Goal: Task Accomplishment & Management: Complete application form

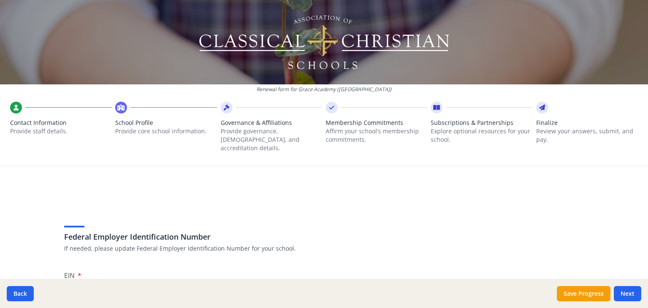
scroll to position [528, 0]
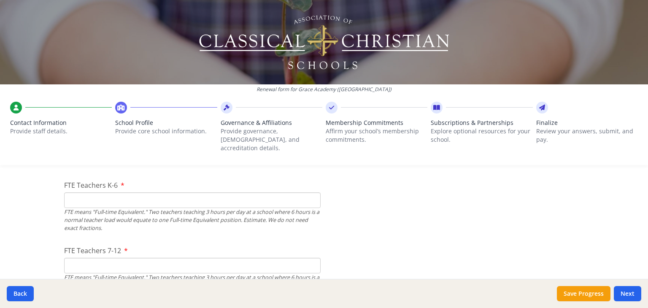
click at [188, 195] on input "FTE Teachers K-6" at bounding box center [192, 200] width 257 height 16
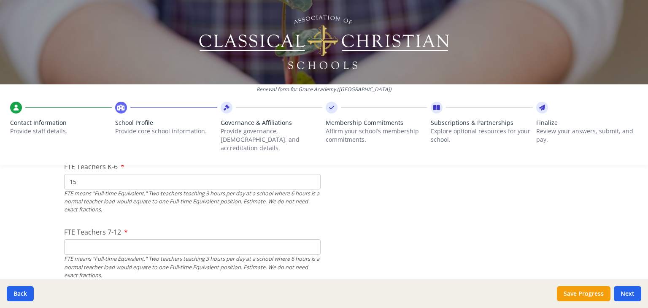
type input "15"
click at [95, 239] on input "FTE Teachers 7-12" at bounding box center [192, 247] width 257 height 16
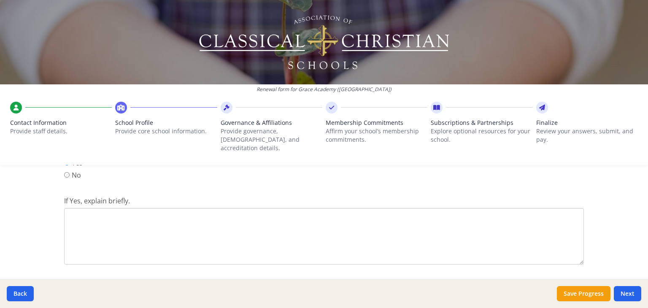
scroll to position [1149, 0]
type input "8"
click at [74, 210] on textarea "If Yes, explain briefly." at bounding box center [324, 238] width 520 height 57
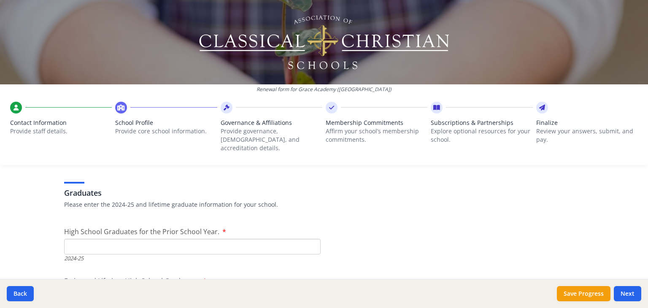
scroll to position [1263, 0]
type textarea "We accept the NC Opportunity Scholarship."
click at [120, 236] on input "High School Graduates for the Prior School Year." at bounding box center [192, 244] width 257 height 16
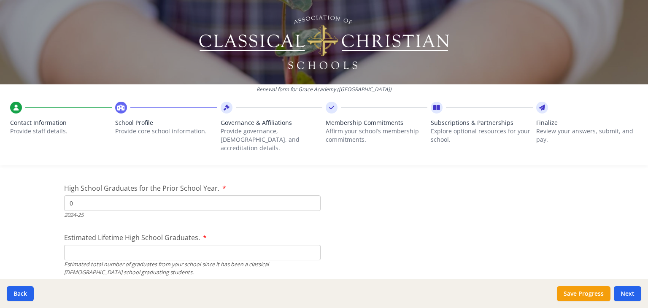
scroll to position [1304, 0]
type input "0"
click at [121, 245] on input "Estimated Lifetime High School Graduates." at bounding box center [192, 253] width 257 height 16
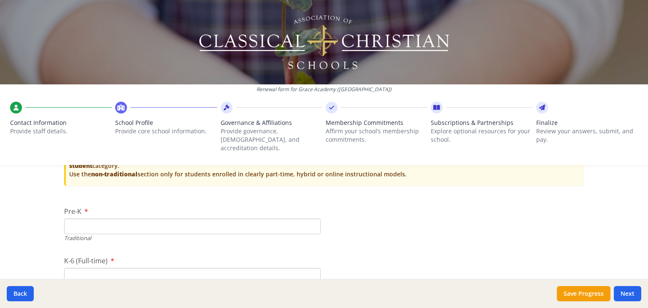
scroll to position [1821, 0]
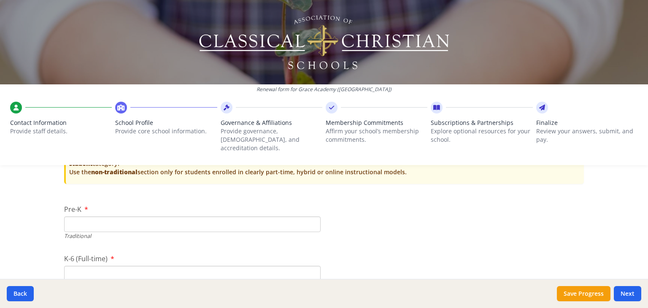
type input "0"
type input "1"
click at [308, 216] on input "1" at bounding box center [192, 224] width 257 height 16
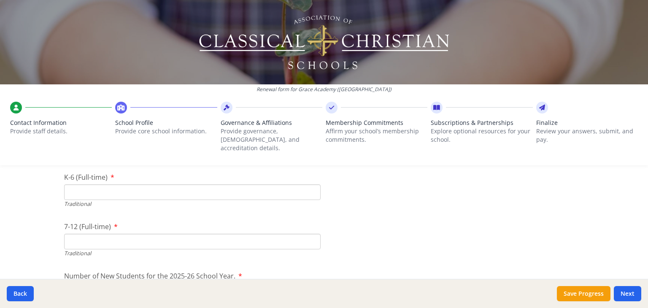
scroll to position [1902, 0]
type input "0"
click at [159, 234] on input "7-12 (Full-time)" at bounding box center [192, 242] width 257 height 16
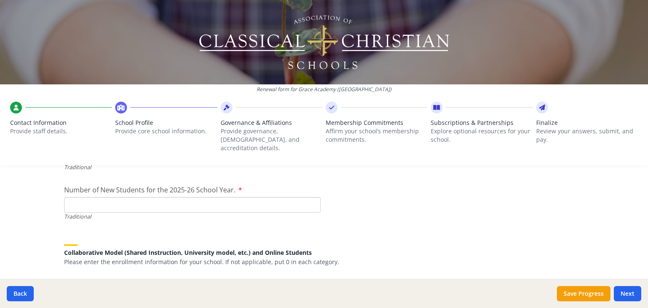
scroll to position [1990, 0]
type input "7"
click at [138, 195] on input "Number of New Students for the 2025-26 School Year." at bounding box center [192, 203] width 257 height 16
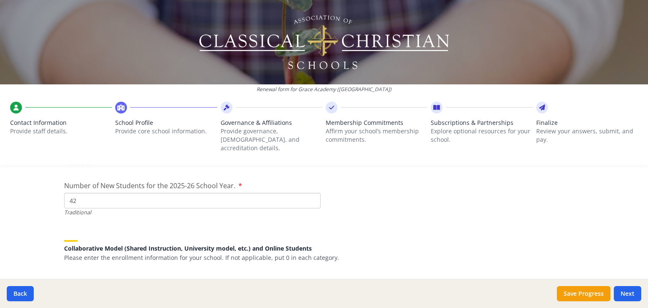
scroll to position [1992, 0]
type input "4"
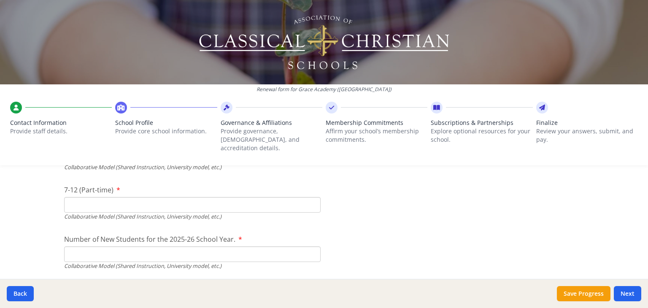
scroll to position [2138, 0]
type input "0"
click at [126, 247] on input "Number of New Students for the 2025-26 School Year." at bounding box center [192, 253] width 257 height 16
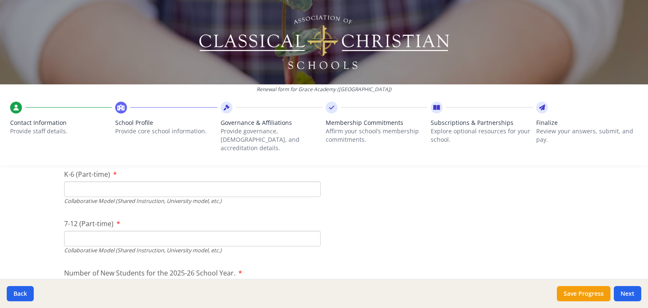
scroll to position [2103, 0]
type input "42"
click at [142, 231] on input "7-12 (Part-time)" at bounding box center [192, 239] width 257 height 16
type input "1"
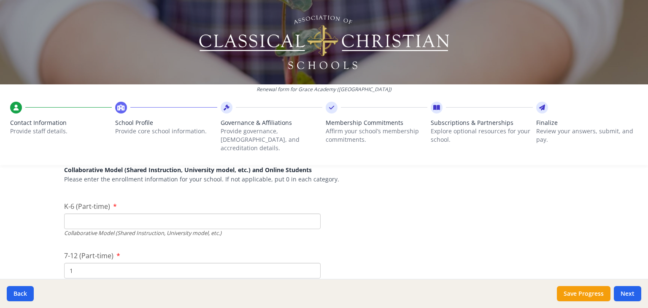
scroll to position [2071, 0]
type input "42"
click at [141, 214] on input "K-6 (Part-time)" at bounding box center [192, 222] width 257 height 16
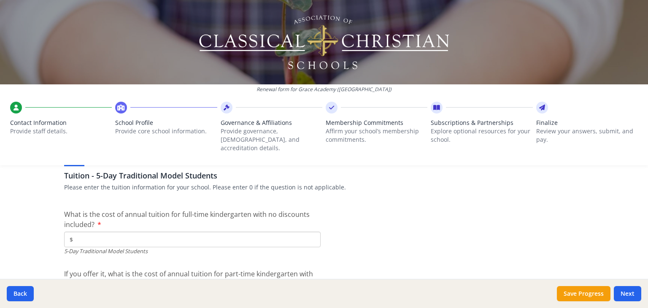
scroll to position [2270, 0]
type input "168"
click at [125, 231] on input "$" at bounding box center [192, 239] width 257 height 16
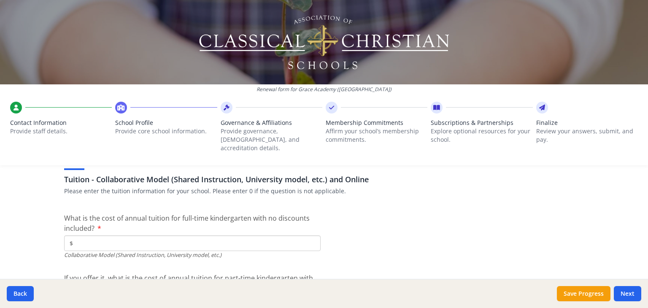
scroll to position [2652, 0]
click at [125, 235] on input "$" at bounding box center [192, 243] width 257 height 16
click at [125, 235] on input "$5 400" at bounding box center [192, 243] width 257 height 16
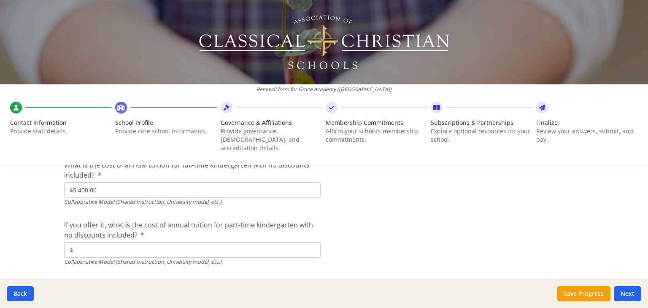
scroll to position [2706, 0]
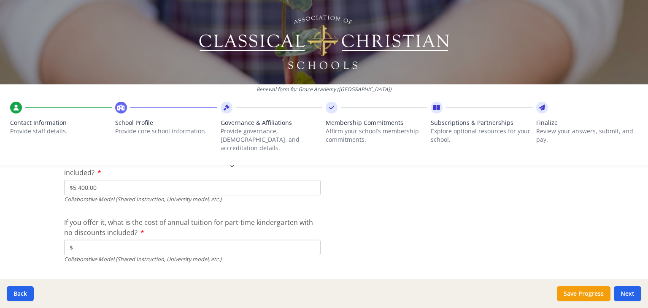
type input "$5 400.00"
click at [123, 240] on input "$" at bounding box center [192, 248] width 257 height 16
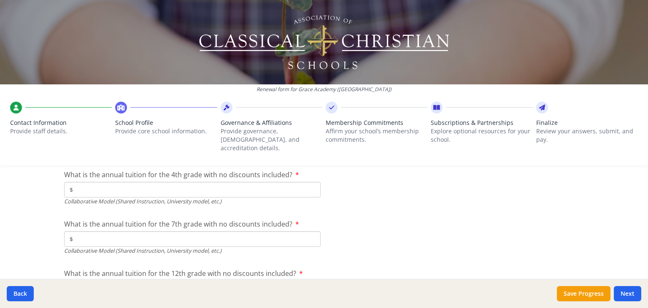
scroll to position [2813, 0]
type input "$0"
click at [174, 183] on input "$" at bounding box center [192, 191] width 257 height 16
type input "$5 400.00"
click at [176, 232] on input "$" at bounding box center [192, 240] width 257 height 16
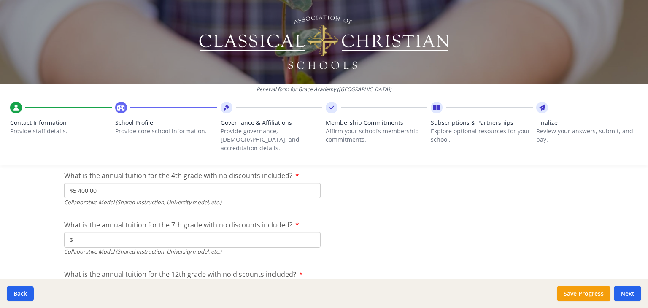
click at [163, 232] on input "$" at bounding box center [192, 240] width 257 height 16
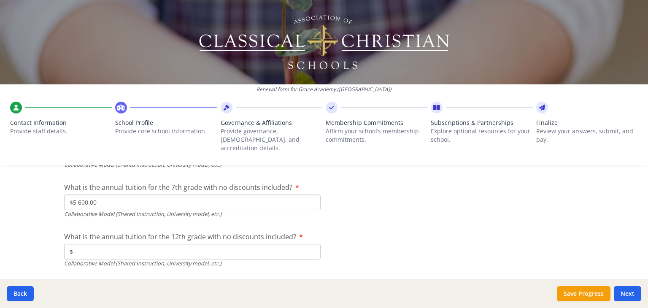
scroll to position [2847, 0]
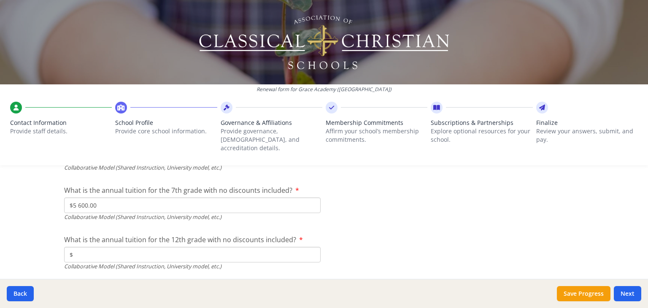
type input "$5 600.00"
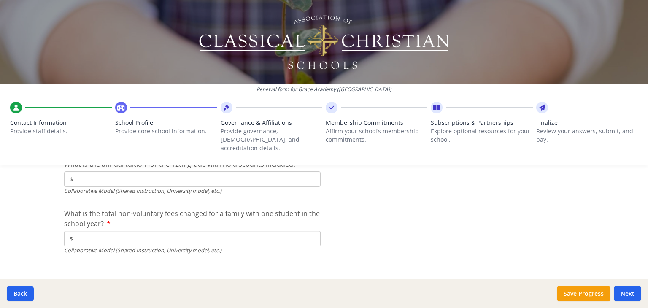
scroll to position [2925, 0]
click at [189, 229] on input "$" at bounding box center [192, 237] width 257 height 16
type input "$275.00"
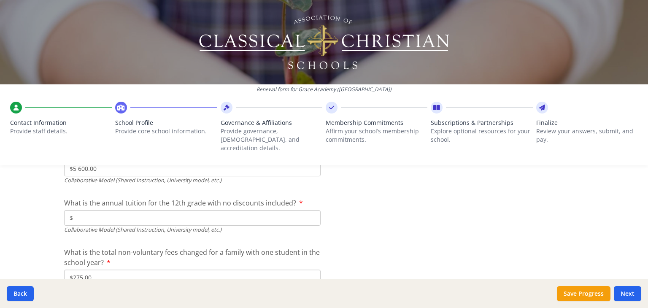
scroll to position [2883, 0]
click at [132, 211] on input "$" at bounding box center [192, 219] width 257 height 16
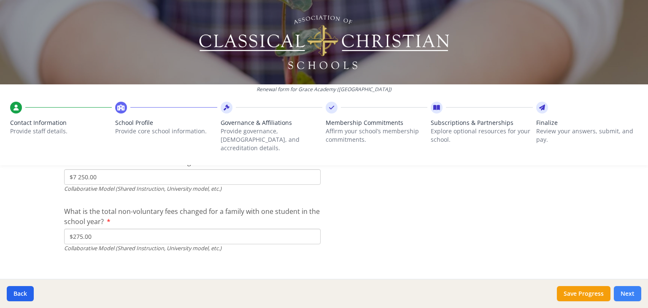
type input "$7 250.00"
click at [630, 292] on button "Next" at bounding box center [627, 293] width 27 height 15
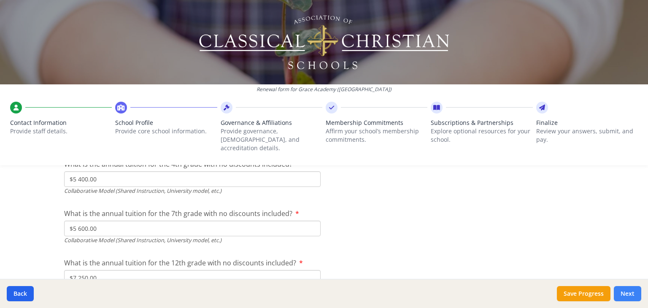
scroll to position [3026, 0]
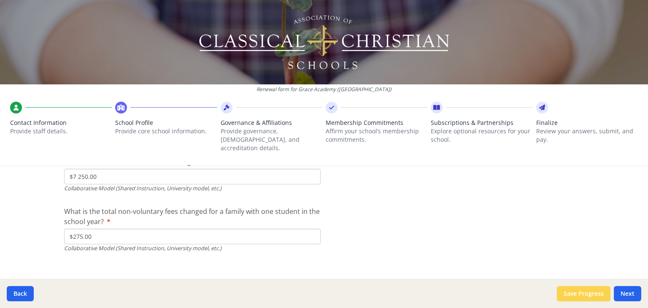
click at [581, 290] on button "Save Progress" at bounding box center [584, 293] width 54 height 15
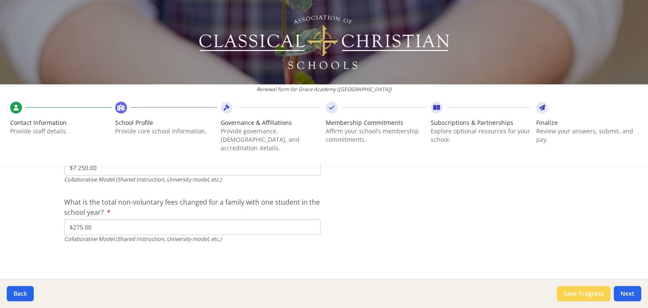
scroll to position [2925, 0]
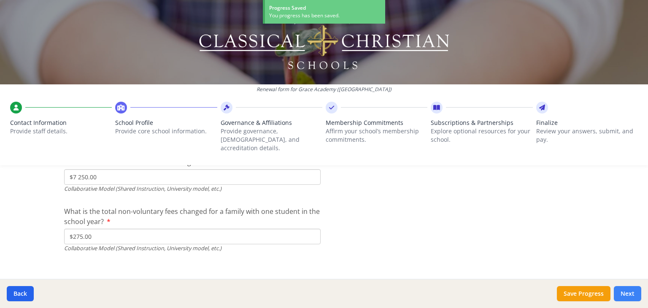
click at [623, 294] on button "Next" at bounding box center [627, 293] width 27 height 15
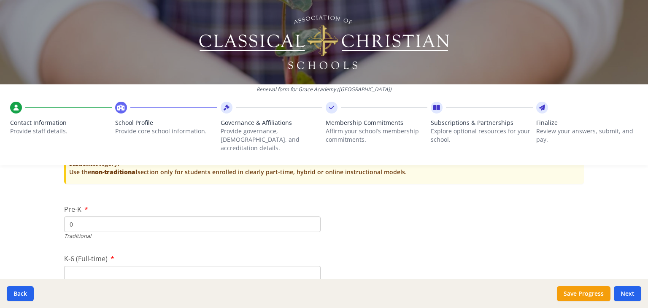
scroll to position [1822, 0]
click at [287, 264] on input "K-6 (Full-time)" at bounding box center [192, 272] width 257 height 16
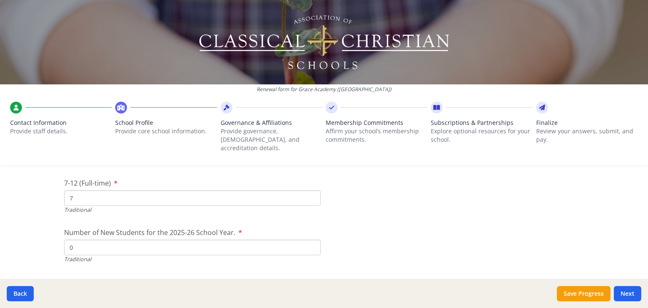
scroll to position [1946, 0]
type input "0"
click at [186, 190] on input "7" at bounding box center [192, 198] width 257 height 16
type input "70"
click at [75, 239] on input "0" at bounding box center [192, 247] width 257 height 16
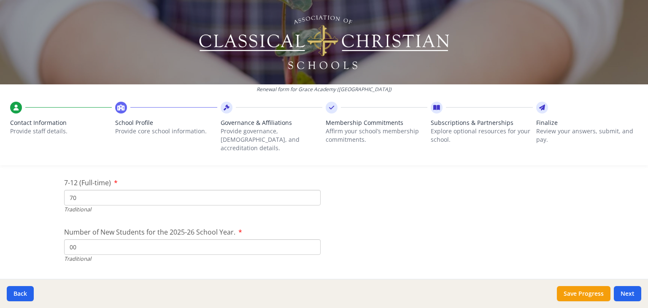
type input "0"
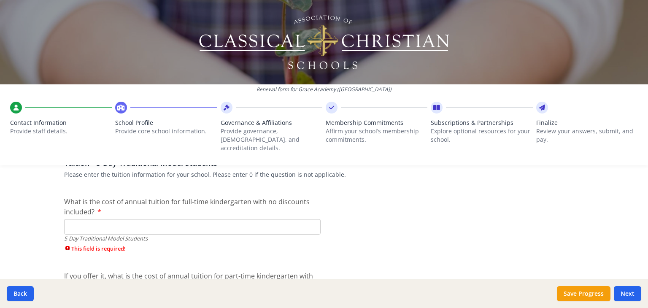
scroll to position [2284, 0]
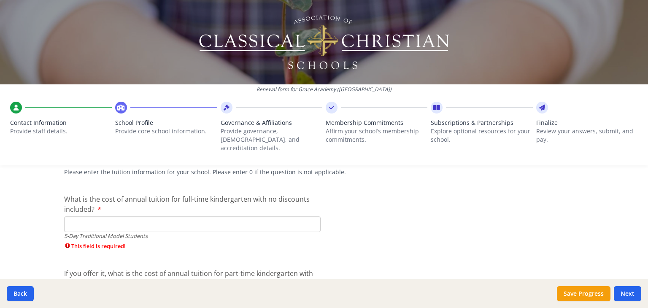
click at [142, 216] on input "What is the cost of annual tuition for full-time kindergarten with no discounts…" at bounding box center [192, 224] width 257 height 16
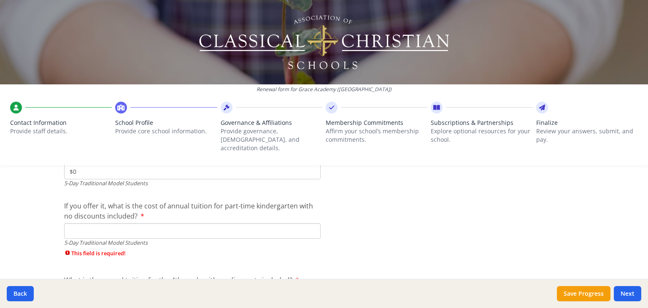
scroll to position [2338, 0]
type input "$0"
click at [141, 222] on input "If you offer it, what is the cost of annual tuition for part-time kindergarten …" at bounding box center [192, 230] width 257 height 16
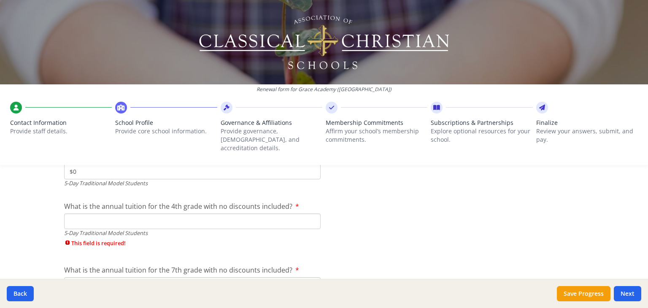
scroll to position [2400, 0]
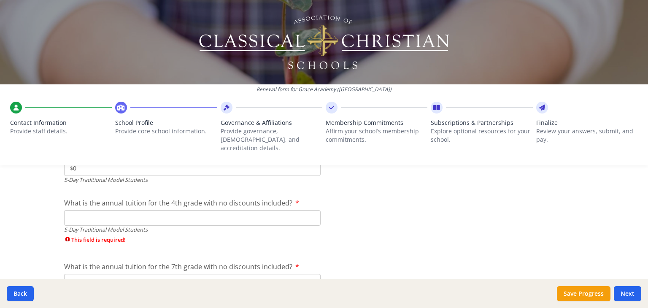
type input "$0"
click at [132, 210] on input "What is the annual tuition for the 4th grade with no discounts included?" at bounding box center [192, 218] width 257 height 16
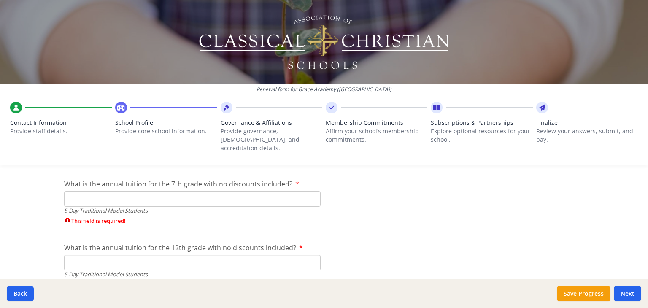
scroll to position [2469, 0]
type input "$0"
click at [91, 191] on input "What is the annual tuition for the 7th grade with no discounts included?" at bounding box center [192, 199] width 257 height 16
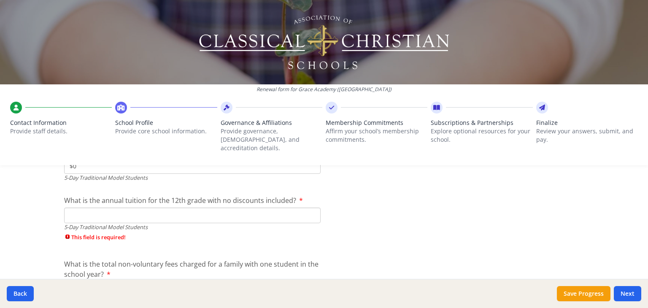
scroll to position [2508, 0]
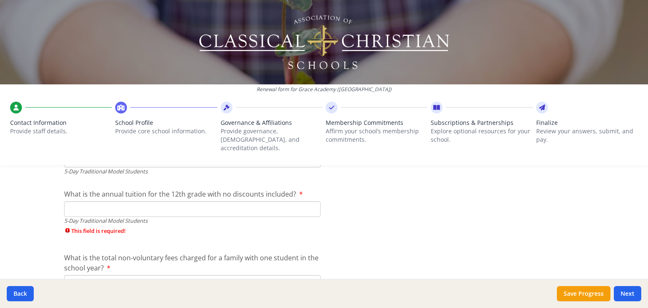
type input "$0"
click at [91, 201] on input "What is the annual tuition for the 12th grade with no discounts included?" at bounding box center [192, 209] width 257 height 16
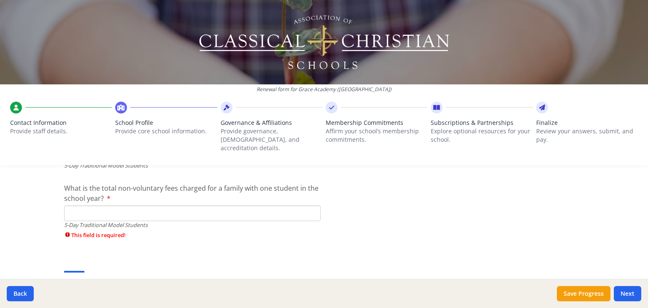
scroll to position [2565, 0]
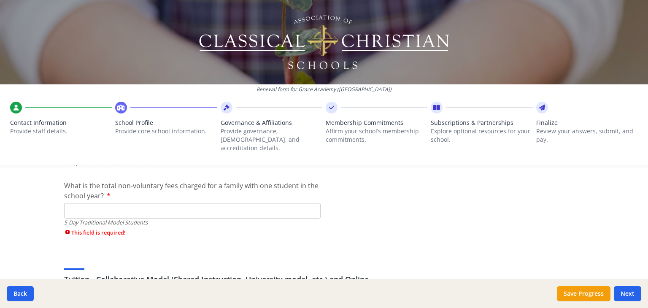
type input "$0"
click at [82, 203] on input "What is the total non-voluntary fees charged for a family with one student in t…" at bounding box center [192, 211] width 257 height 16
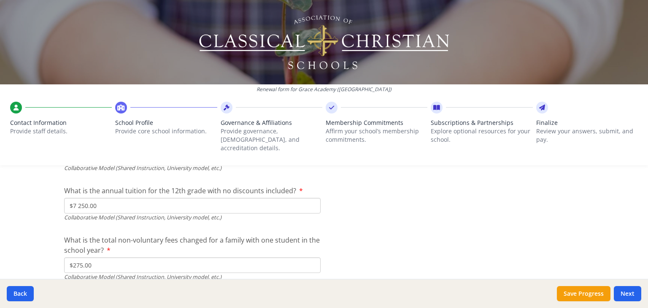
scroll to position [2925, 0]
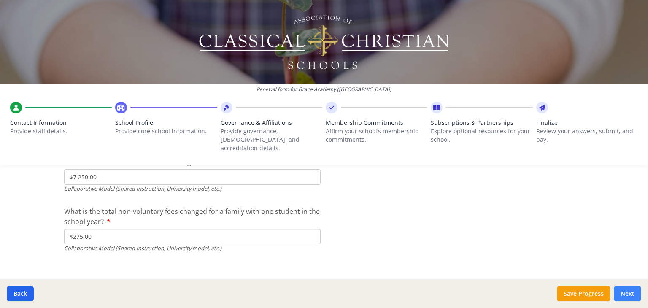
type input "$0"
click at [630, 298] on button "Next" at bounding box center [627, 293] width 27 height 15
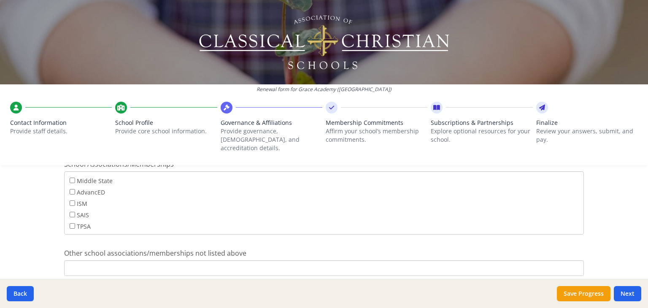
scroll to position [577, 0]
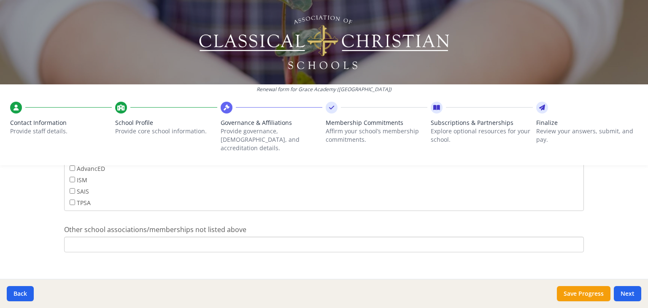
click at [263, 239] on input "Other school associations/memberships not listed above" at bounding box center [324, 245] width 520 height 16
click at [627, 289] on button "Next" at bounding box center [627, 293] width 27 height 15
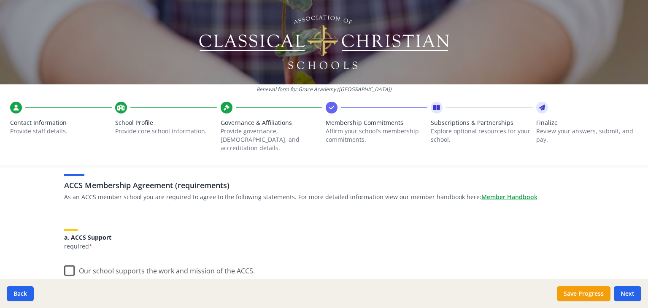
scroll to position [69, 0]
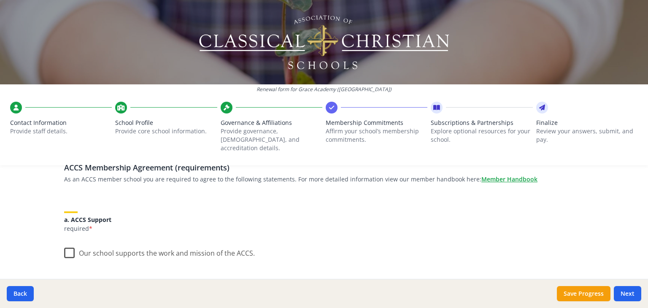
click at [69, 243] on label "Our school supports the work and mission of the ACCS." at bounding box center [159, 251] width 191 height 18
click at [0, 0] on input "Our school supports the work and mission of the ACCS." at bounding box center [0, 0] width 0 height 0
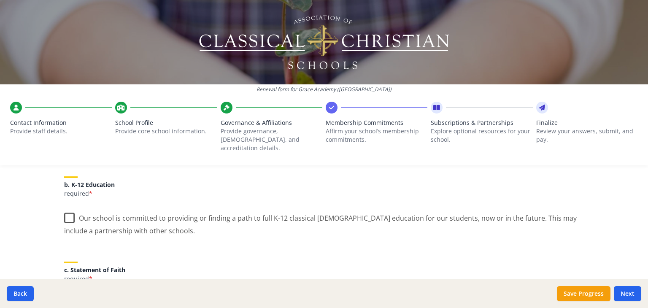
scroll to position [179, 0]
click at [66, 211] on label "Our school is committed to providing or finding a path to full K-12 classical […" at bounding box center [324, 221] width 520 height 28
click at [0, 0] on input "Our school is committed to providing or finding a path to full K-12 classical […" at bounding box center [0, 0] width 0 height 0
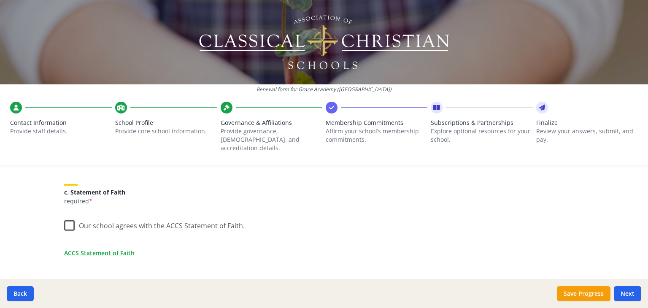
scroll to position [257, 0]
click at [66, 215] on label "Our school agrees with the ACCS Statement of Faith." at bounding box center [154, 224] width 181 height 18
click at [0, 0] on input "Our school agrees with the ACCS Statement of Faith." at bounding box center [0, 0] width 0 height 0
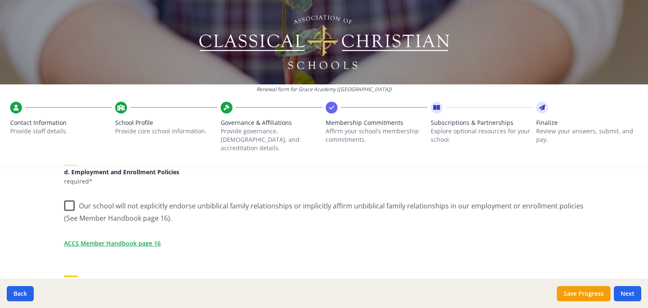
scroll to position [378, 0]
click at [66, 198] on label "Our school will not explicitly endorse unbiblical family relationships or impli…" at bounding box center [324, 209] width 520 height 28
click at [0, 0] on input "Our school will not explicitly endorse unbiblical family relationships or impli…" at bounding box center [0, 0] width 0 height 0
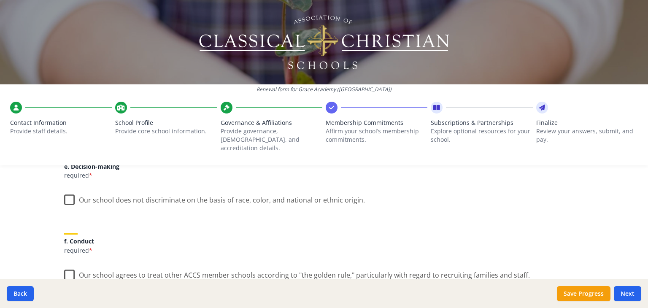
scroll to position [496, 0]
click at [66, 192] on label "Our school does not discriminate on the basis of race, color, and national or e…" at bounding box center [214, 197] width 301 height 18
click at [0, 0] on input "Our school does not discriminate on the basis of race, color, and national or e…" at bounding box center [0, 0] width 0 height 0
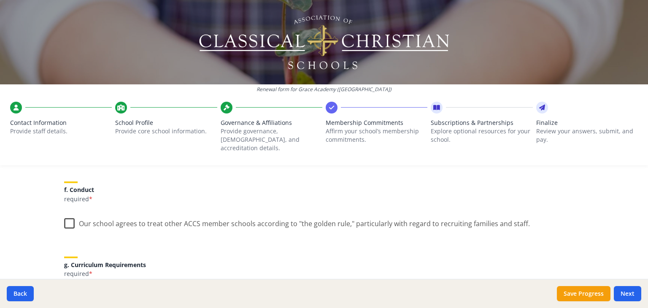
scroll to position [551, 0]
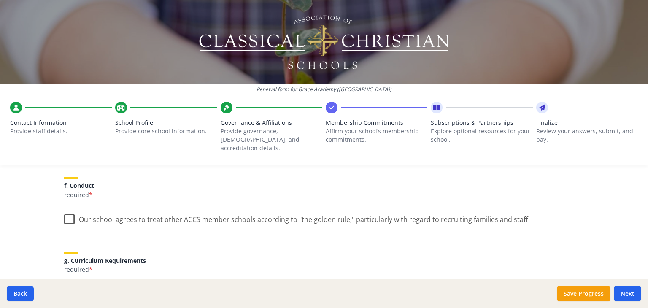
click at [65, 211] on label "Our school agrees to treat other ACCS member schools according to "the golden r…" at bounding box center [297, 217] width 466 height 18
click at [0, 0] on input "Our school agrees to treat other ACCS member schools according to "the golden r…" at bounding box center [0, 0] width 0 height 0
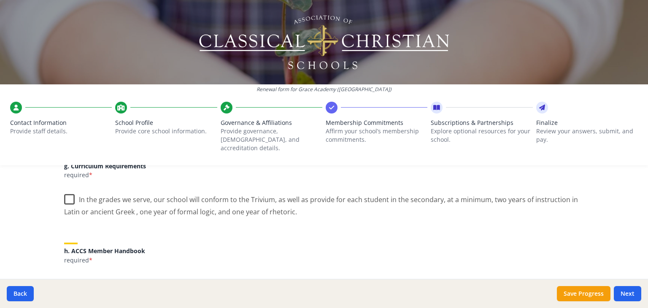
scroll to position [645, 0]
click at [68, 195] on label "In the grades we serve, our school will conform to the Trivium, as well as prov…" at bounding box center [324, 203] width 520 height 28
click at [0, 0] on input "In the grades we serve, our school will conform to the Trivium, as well as prov…" at bounding box center [0, 0] width 0 height 0
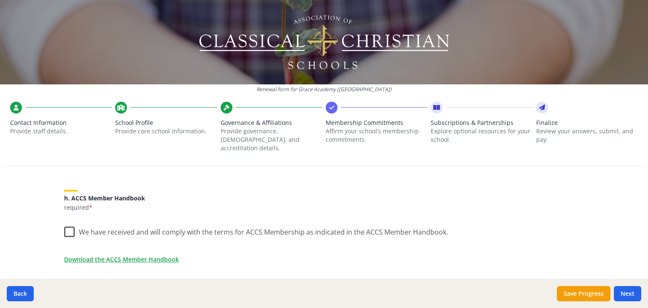
scroll to position [700, 0]
click at [65, 223] on label "We have received and will comply with the terms for ACCS Membership as indicate…" at bounding box center [256, 228] width 384 height 18
click at [0, 0] on input "We have received and will comply with the terms for ACCS Membership as indicate…" at bounding box center [0, 0] width 0 height 0
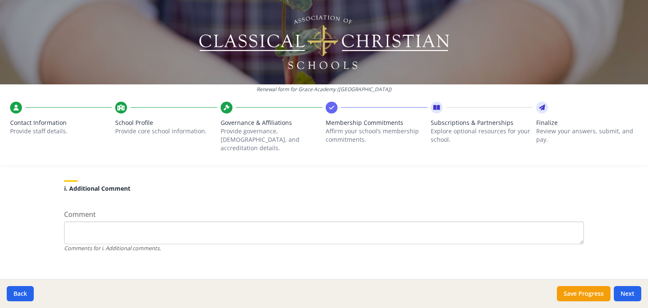
scroll to position [810, 0]
click at [628, 294] on button "Next" at bounding box center [627, 293] width 27 height 15
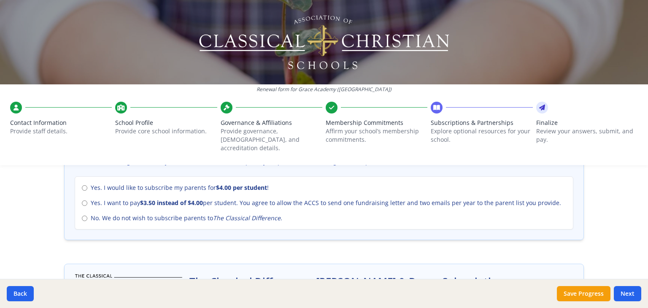
scroll to position [387, 0]
click at [82, 185] on input "Yes. I would like to subscribe my parents for $4.00 per student !" at bounding box center [84, 187] width 5 height 5
radio input "true"
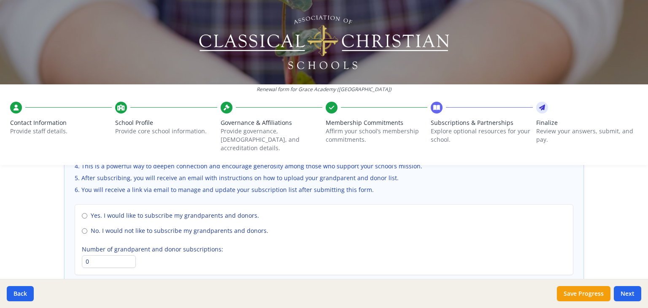
scroll to position [614, 0]
click at [82, 227] on input "No. I would not like to subscribe my grandparents and donors." at bounding box center [84, 229] width 5 height 5
radio input "true"
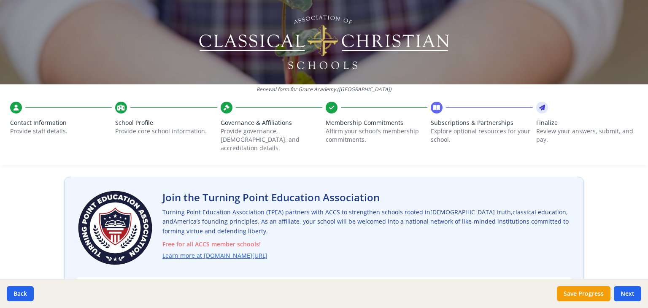
scroll to position [36, 0]
click at [237, 251] on link "Learn more at [DOMAIN_NAME][URL]" at bounding box center [216, 256] width 105 height 10
click at [268, 197] on div "Join the Turning Point Education Association Turning Point Education Associatio…" at bounding box center [367, 227] width 411 height 74
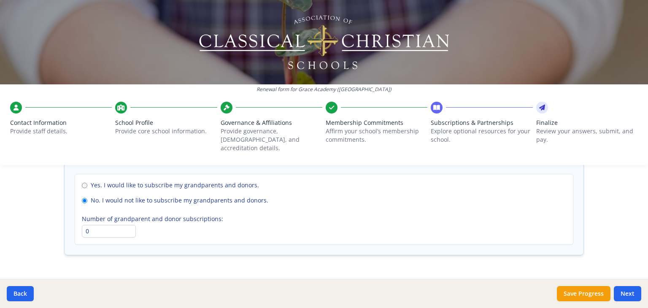
scroll to position [655, 0]
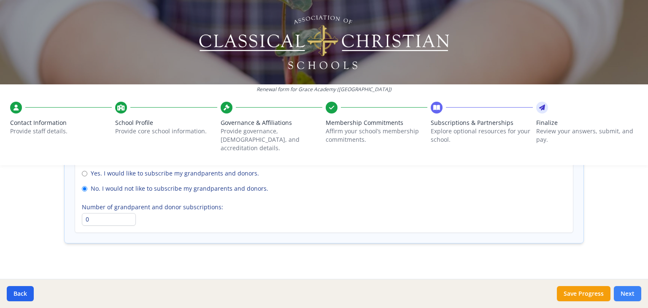
click at [626, 292] on button "Next" at bounding box center [627, 293] width 27 height 15
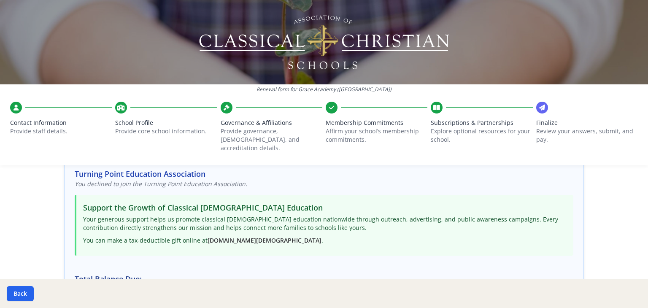
scroll to position [170, 0]
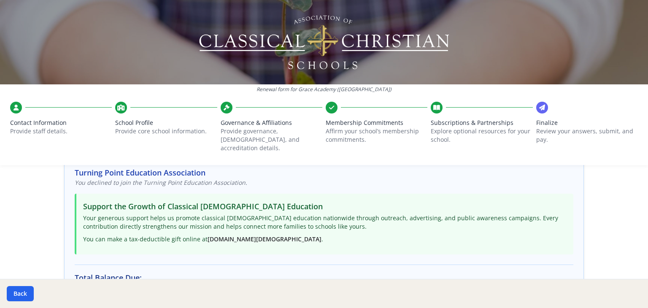
click at [569, 272] on h3 "Total Balance Due:" at bounding box center [324, 278] width 499 height 12
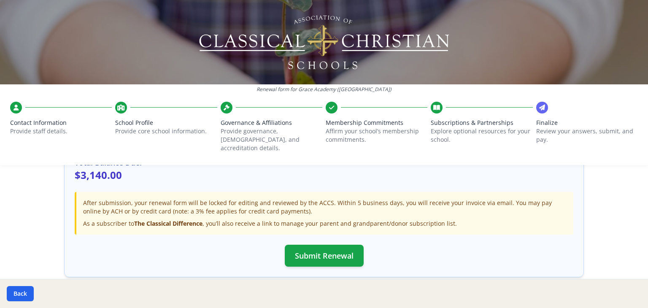
scroll to position [285, 0]
click at [334, 247] on button "Submit Renewal" at bounding box center [324, 256] width 79 height 22
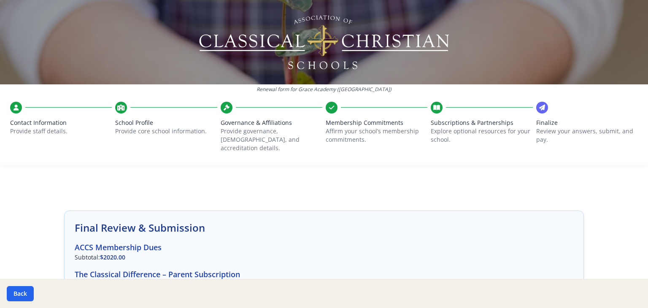
scroll to position [0, 0]
